Goal: Download file/media

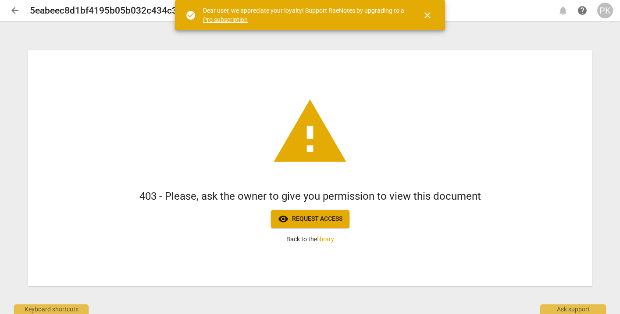
click at [610, 9] on div "PK" at bounding box center [605, 11] width 16 height 16
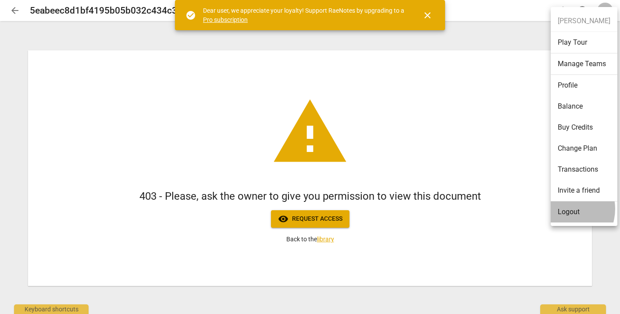
click at [562, 209] on li "Logout" at bounding box center [584, 212] width 67 height 21
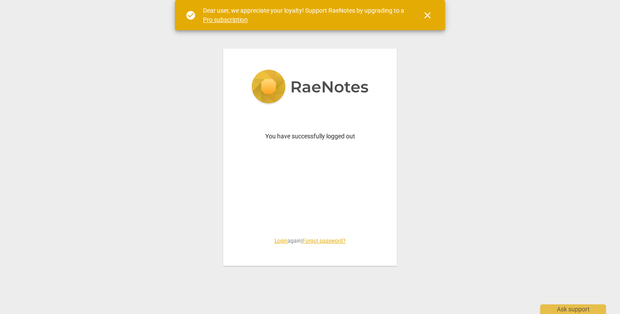
click at [275, 242] on link "Login" at bounding box center [280, 241] width 13 height 6
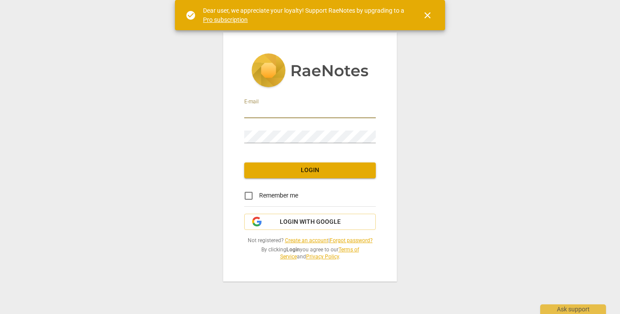
type input "[PERSON_NAME][EMAIL_ADDRESS][DOMAIN_NAME]"
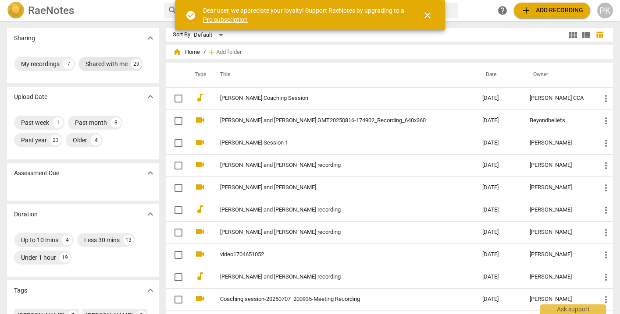
click at [104, 64] on div "Shared with me" at bounding box center [106, 64] width 42 height 9
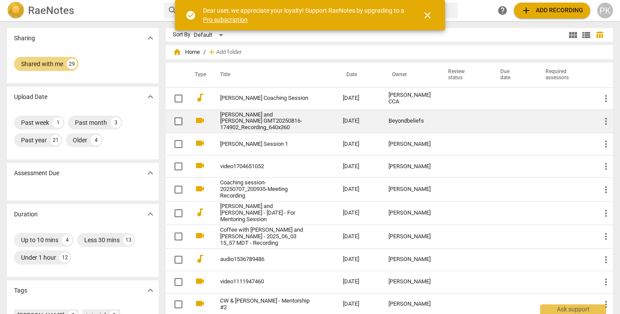
click at [222, 123] on link "[PERSON_NAME] and [PERSON_NAME] GMT20250816-174902_Recording_640x360" at bounding box center [265, 122] width 91 height 20
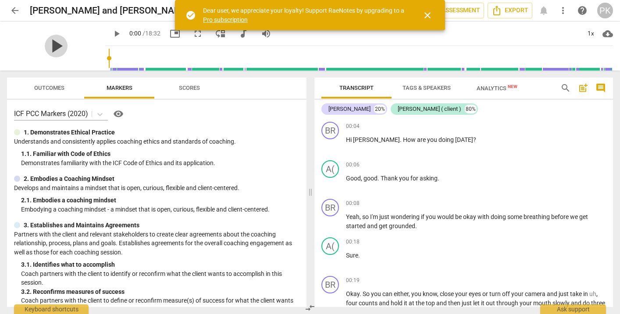
click at [54, 50] on span "play_arrow" at bounding box center [56, 46] width 23 height 23
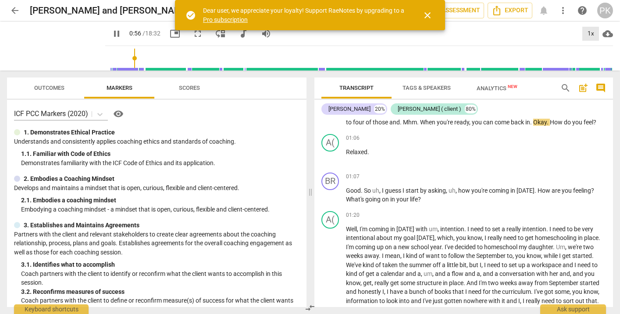
click at [586, 33] on div "1x" at bounding box center [590, 34] width 17 height 14
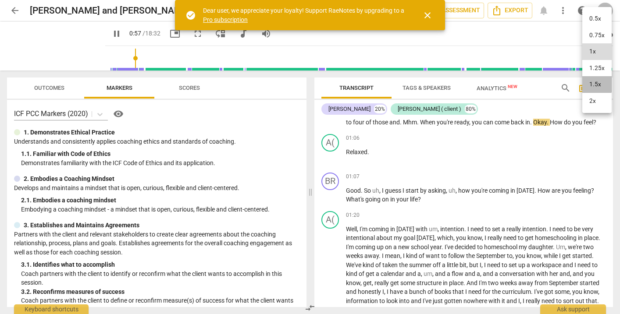
click at [595, 81] on li "1.5x" at bounding box center [596, 84] width 29 height 17
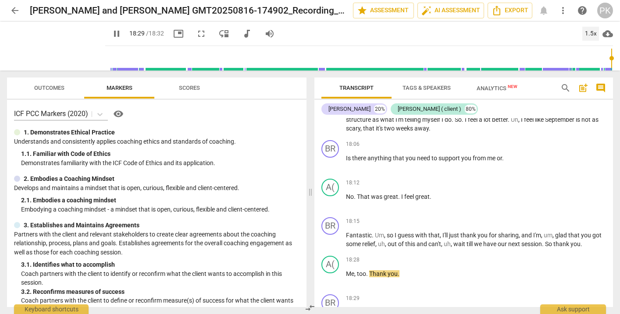
scroll to position [2093, 0]
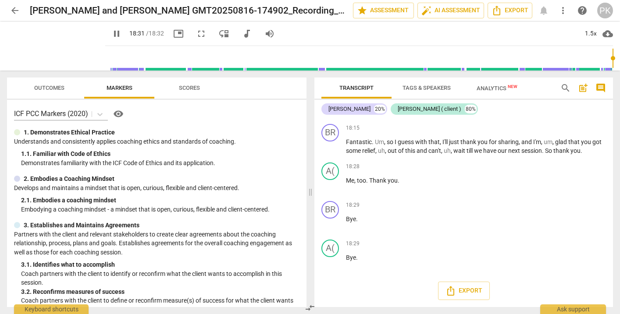
click at [111, 34] on span "pause" at bounding box center [116, 33] width 11 height 11
type input "1112"
click at [17, 11] on span "arrow_back" at bounding box center [15, 10] width 11 height 11
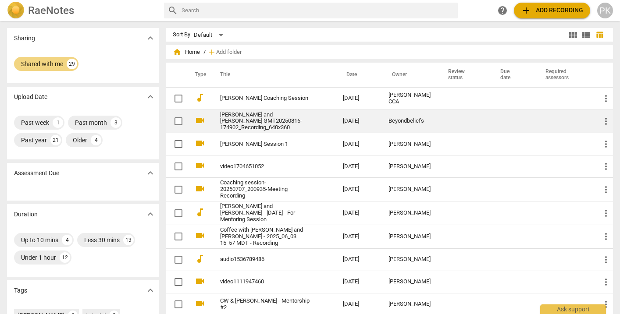
click at [253, 119] on link "[PERSON_NAME] and [PERSON_NAME] GMT20250816-174902_Recording_640x360" at bounding box center [265, 122] width 91 height 20
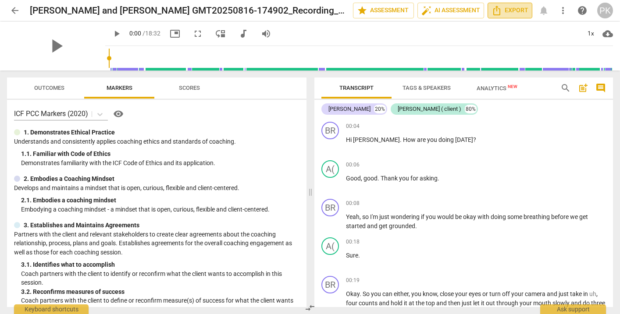
click at [503, 12] on span "Export" at bounding box center [509, 10] width 37 height 11
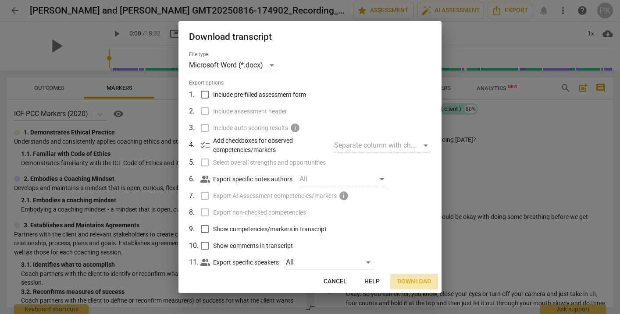
click at [412, 277] on button "Download" at bounding box center [414, 282] width 48 height 16
